Goal: Navigation & Orientation: Find specific page/section

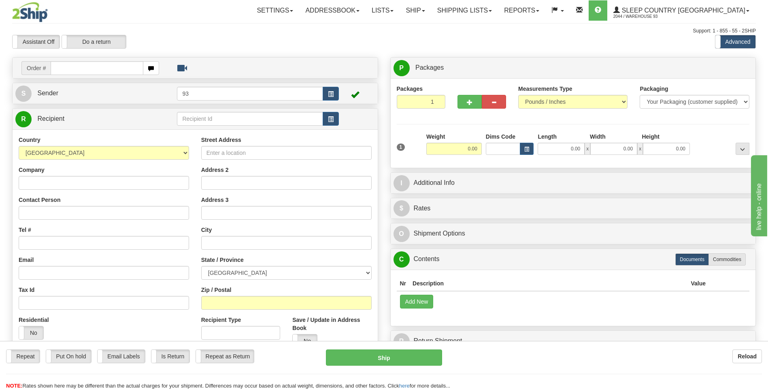
click at [554, 375] on div "Repeat Repeat Put On hold Put On hold Print Order Slip Print Order Slip Email L…" at bounding box center [384, 369] width 768 height 40
click at [483, 14] on link "Shipping lists" at bounding box center [464, 10] width 67 height 20
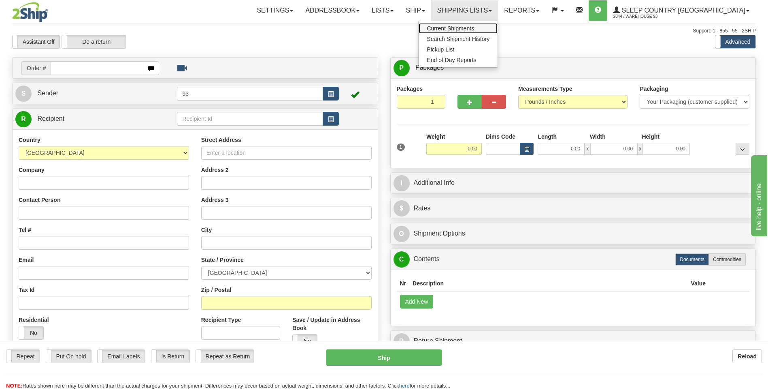
click at [474, 30] on span "Current Shipments" at bounding box center [450, 28] width 47 height 6
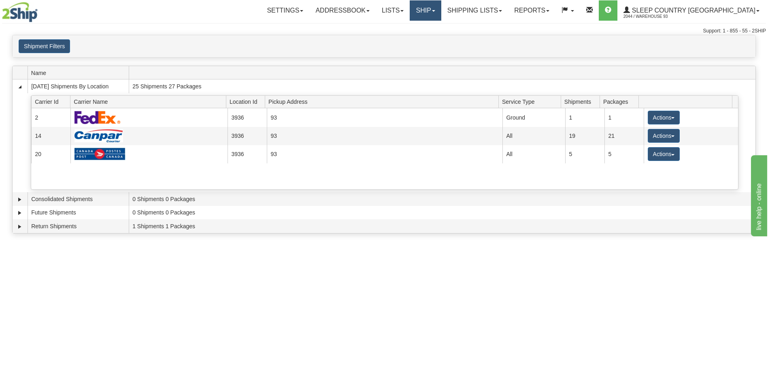
click at [441, 10] on link "Ship" at bounding box center [425, 10] width 31 height 20
click at [441, 28] on link "Ship Screen" at bounding box center [404, 28] width 73 height 11
